Goal: Transaction & Acquisition: Subscribe to service/newsletter

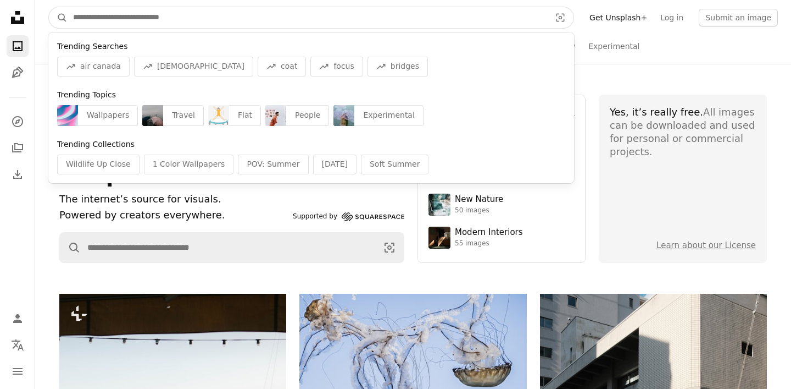
click at [179, 19] on input "Find visuals sitewide" at bounding box center [308, 17] width 480 height 21
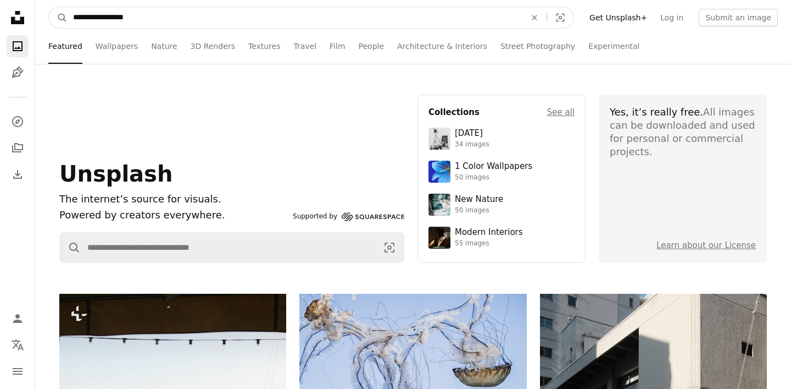
type input "**********"
click at [49, 7] on button "A magnifying glass" at bounding box center [58, 17] width 19 height 21
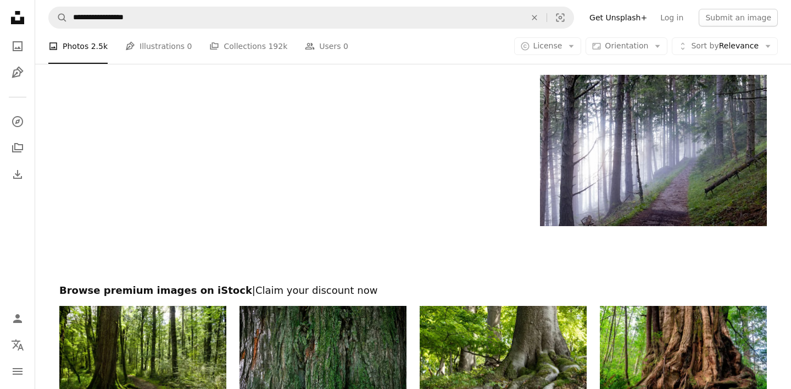
scroll to position [2346, 0]
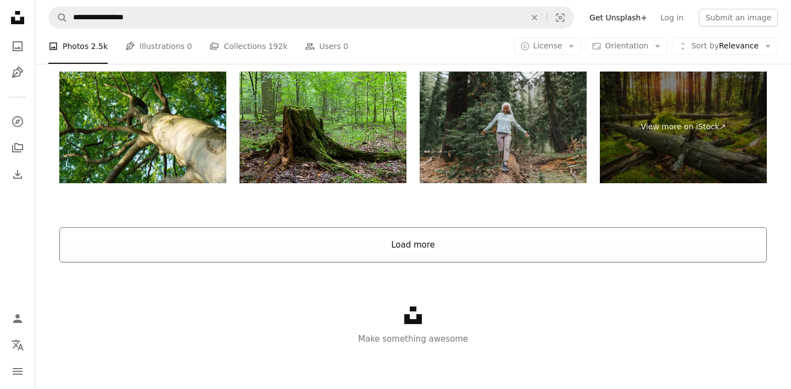
click at [433, 241] on button "Load more" at bounding box center [413, 244] width 708 height 35
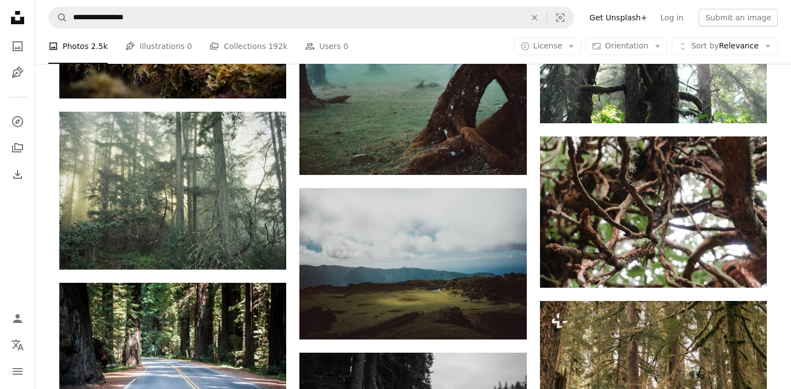
scroll to position [2982, 0]
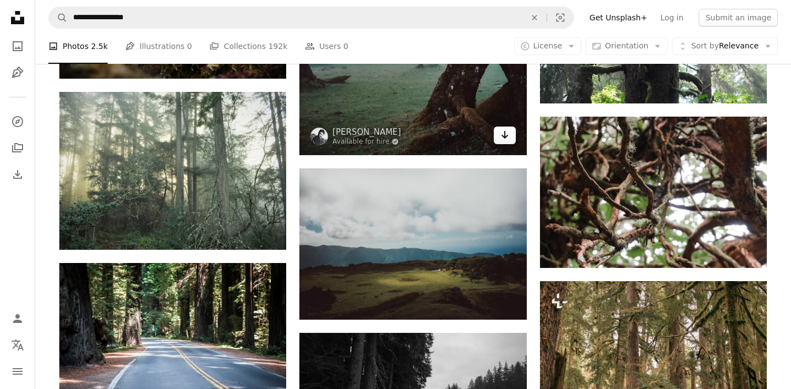
click at [501, 135] on icon "Arrow pointing down" at bounding box center [505, 134] width 9 height 13
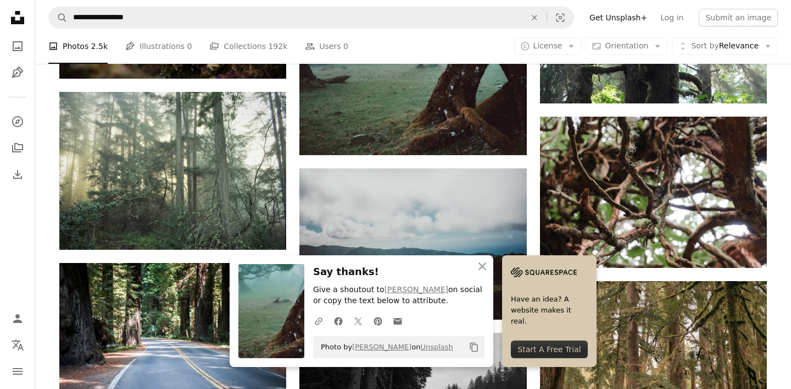
click at [629, 16] on link "Get Unsplash+" at bounding box center [618, 18] width 71 height 18
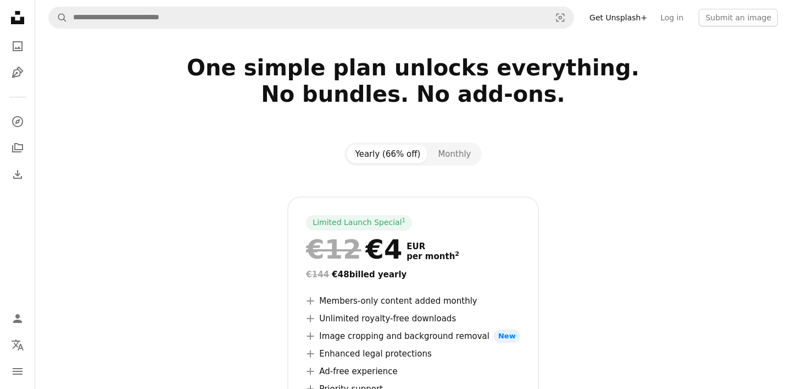
scroll to position [15, 0]
click at [463, 156] on button "Monthly" at bounding box center [454, 154] width 51 height 19
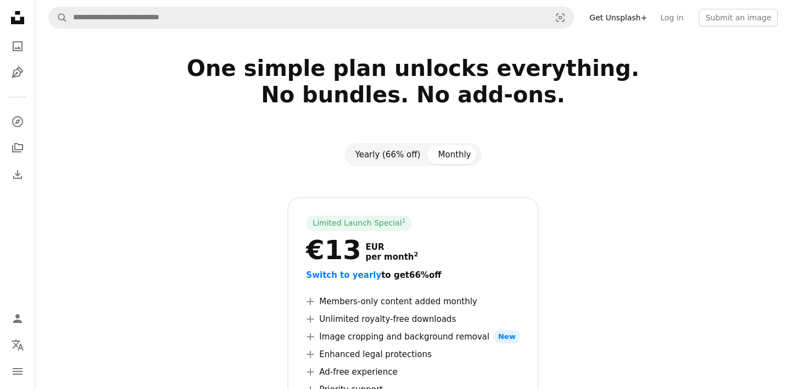
click at [387, 148] on button "Yearly (66% off)" at bounding box center [388, 154] width 83 height 19
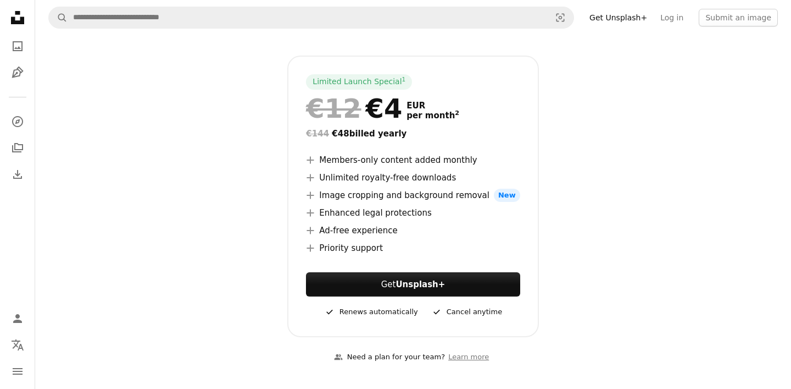
scroll to position [149, 0]
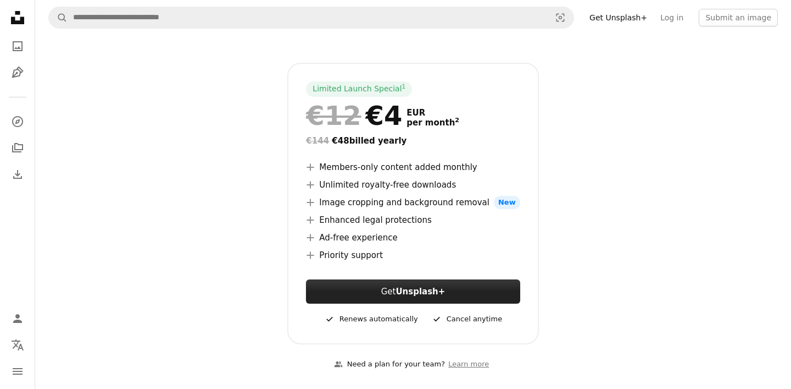
click at [422, 286] on button "Get Unsplash+" at bounding box center [413, 291] width 214 height 24
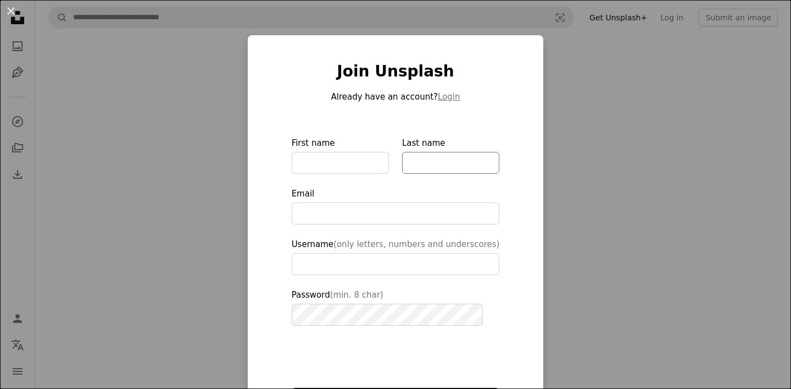
scroll to position [74, 0]
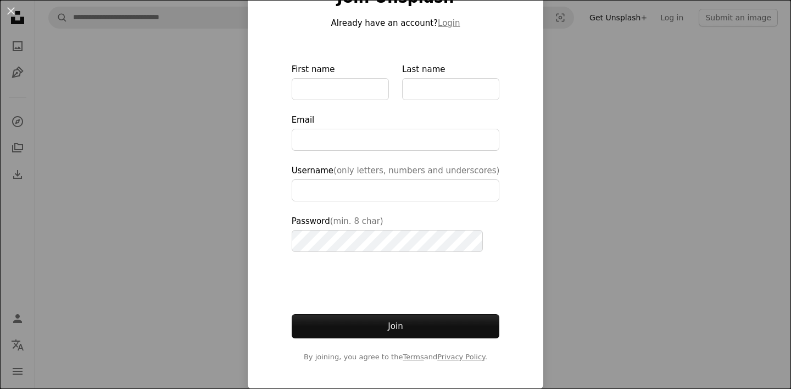
type input "**********"
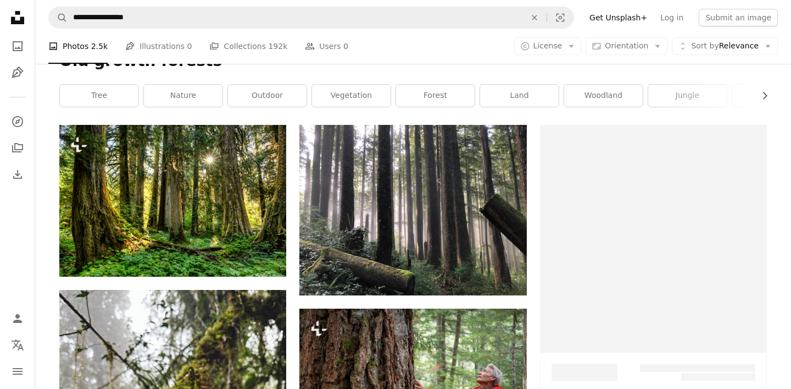
scroll to position [2982, 0]
